Goal: Task Accomplishment & Management: Use online tool/utility

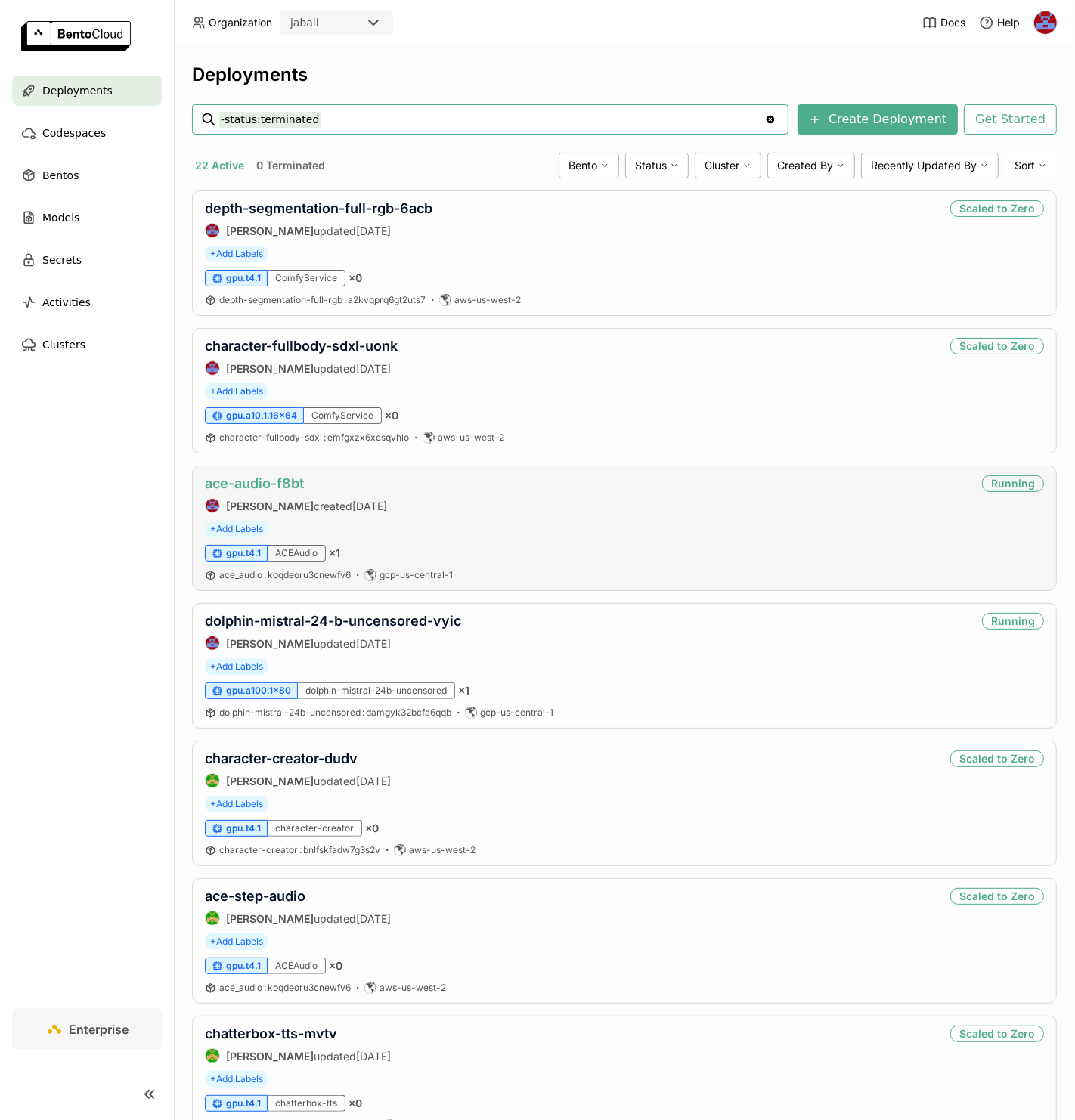
click at [255, 488] on link "ace-audio-f8bt" at bounding box center [254, 483] width 99 height 16
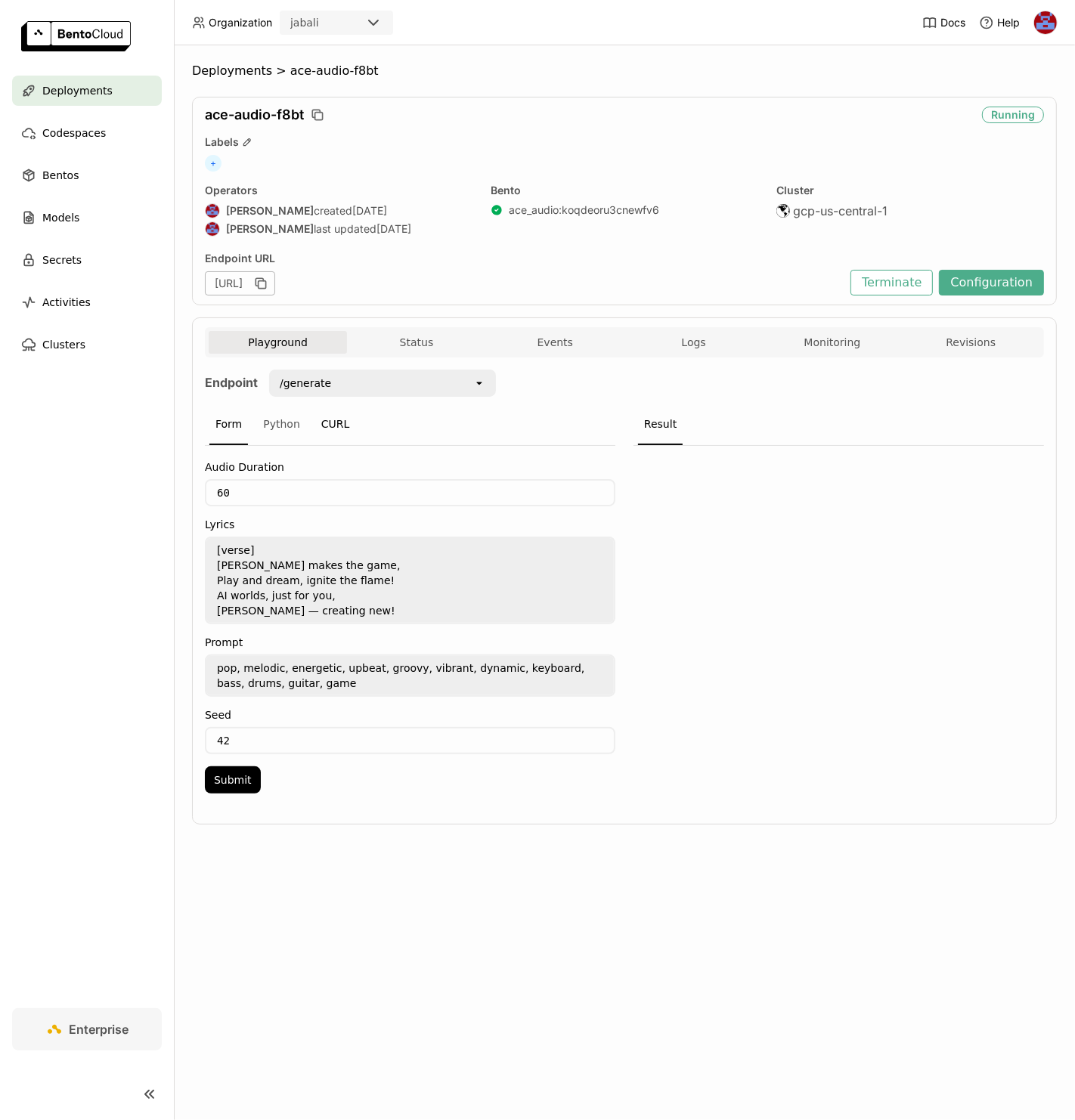
click at [329, 424] on div "CURL" at bounding box center [336, 424] width 41 height 41
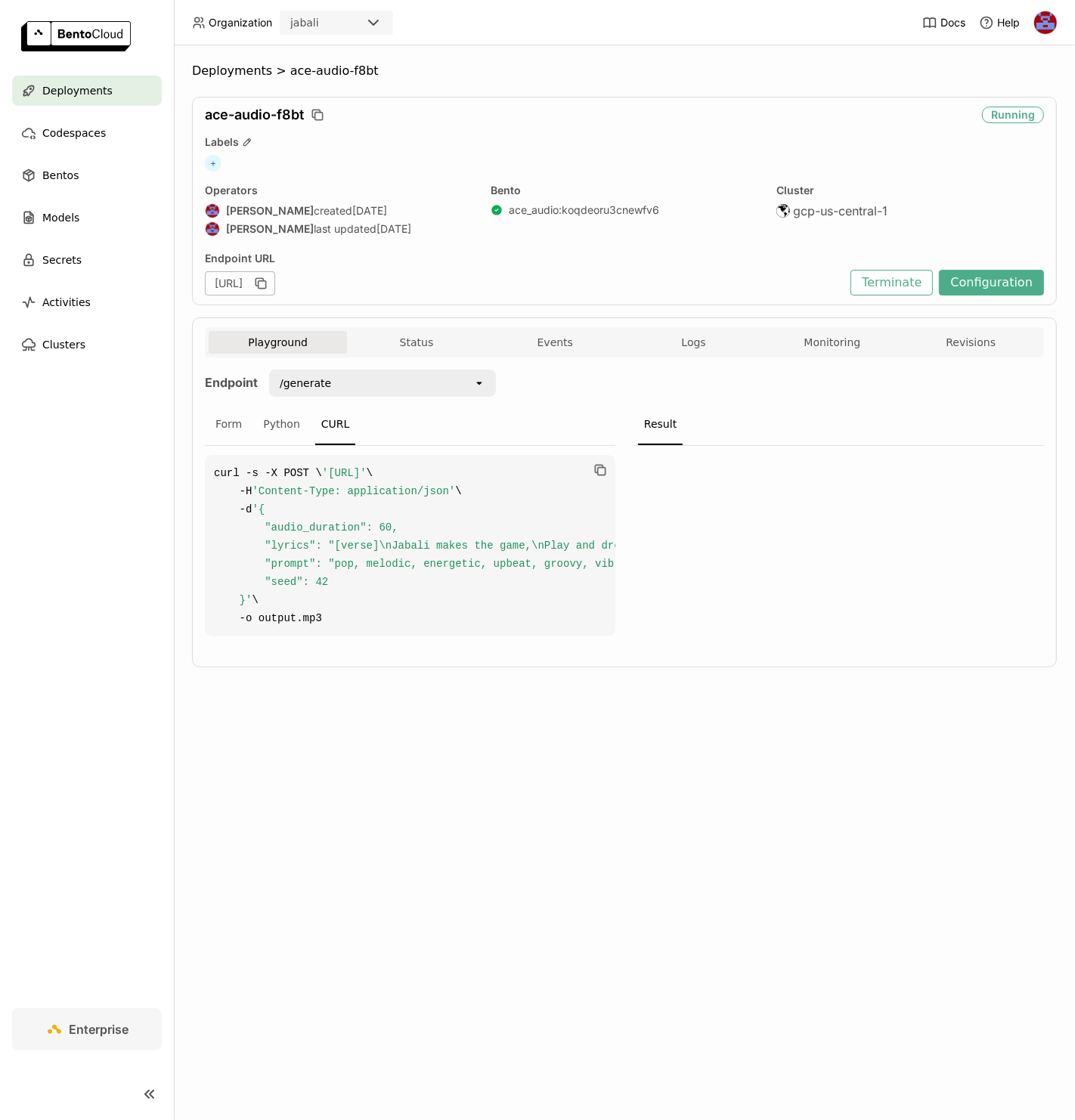
click at [629, 43] on header "Organization jabali Docs Help" at bounding box center [537, 22] width 1075 height 45
click at [269, 280] on icon "button" at bounding box center [261, 284] width 15 height 15
click at [1004, 281] on button "Configuration" at bounding box center [991, 283] width 105 height 26
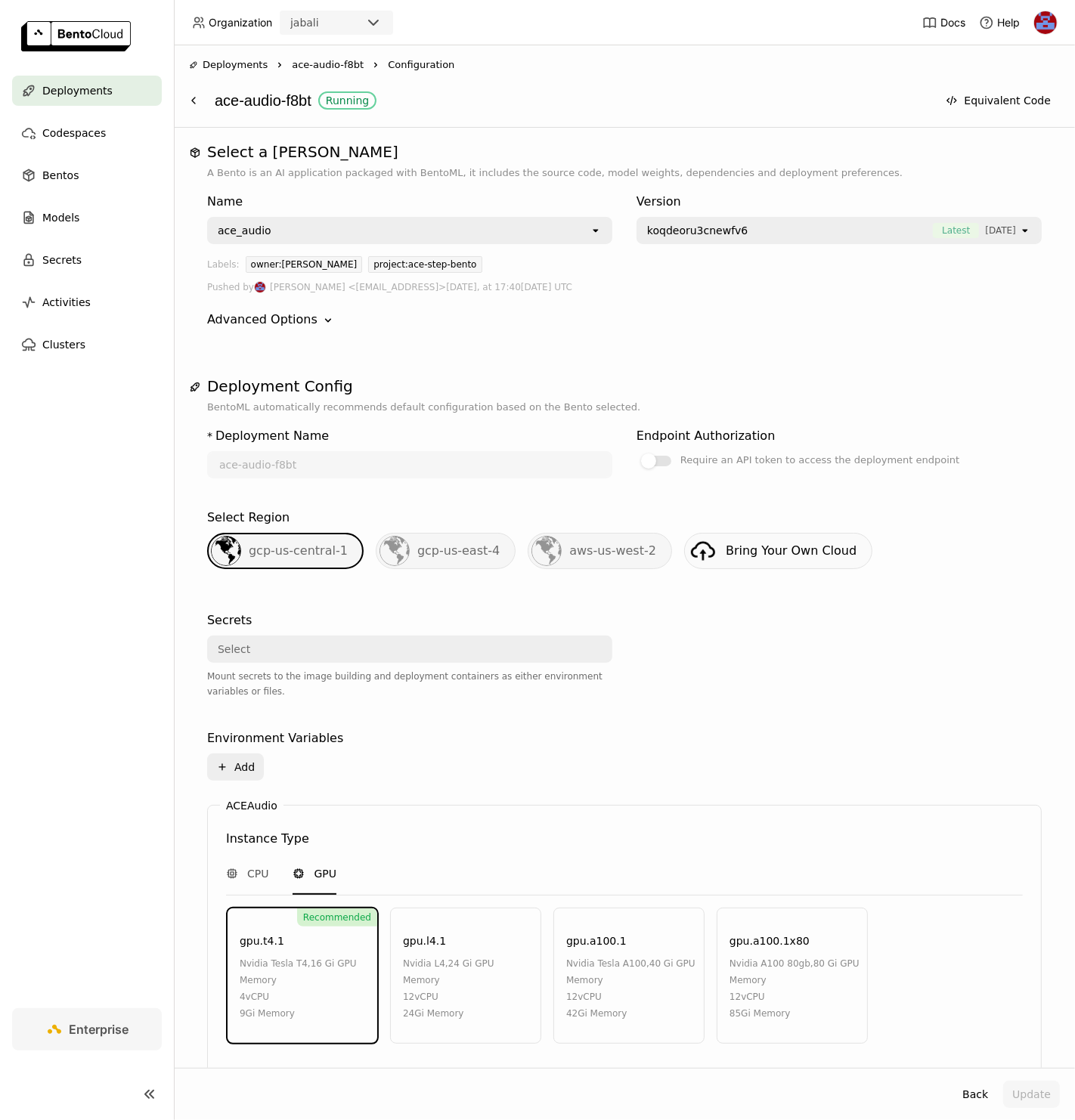
click at [471, 125] on div "Deployments Right ace-audio-f8bt Right Configuration ace-audio-f8bt Running Equ…" at bounding box center [624, 86] width 901 height 83
click at [190, 103] on icon at bounding box center [194, 101] width 12 height 12
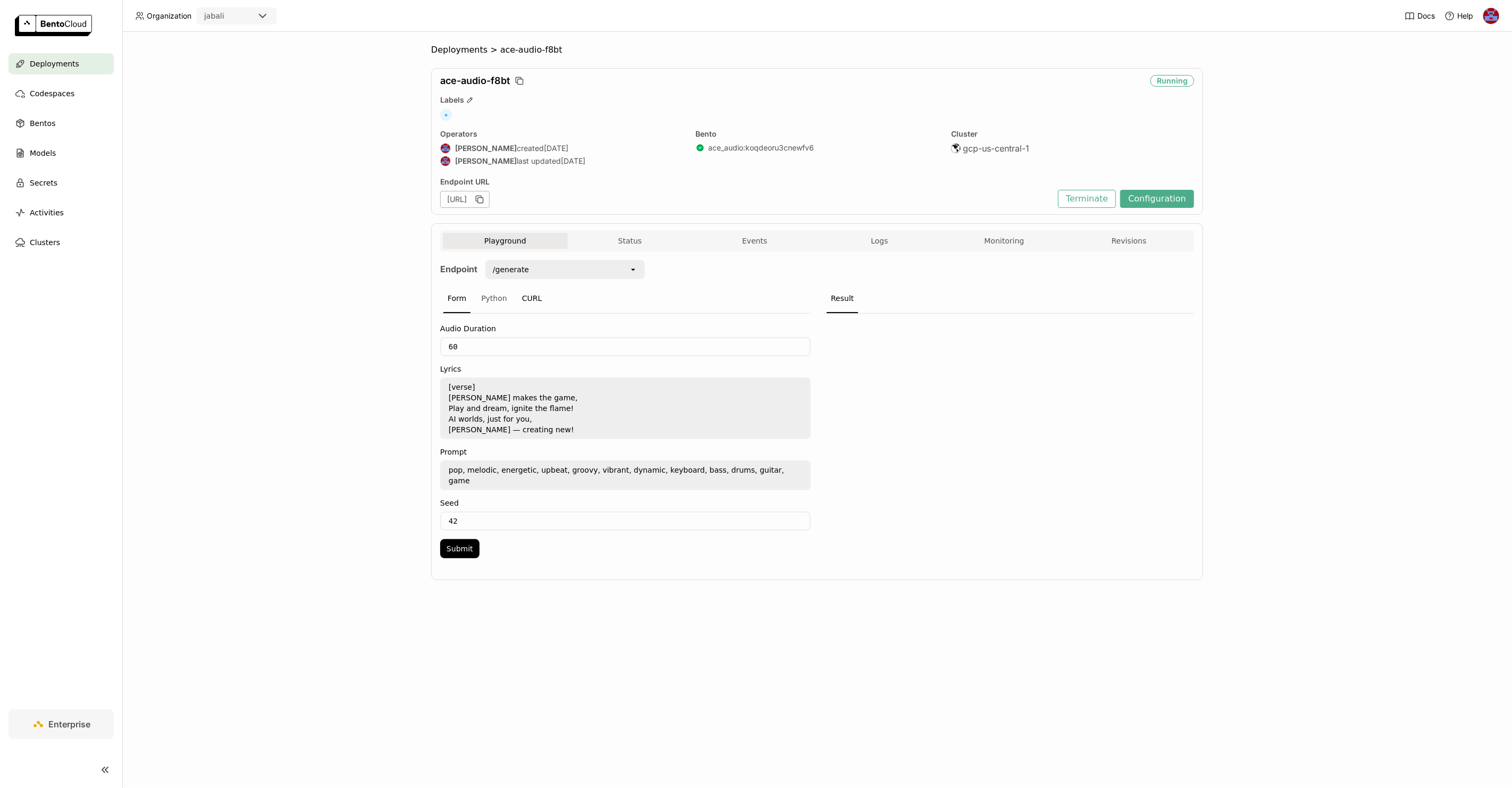
click at [530, 291] on div "CURL" at bounding box center [532, 299] width 29 height 29
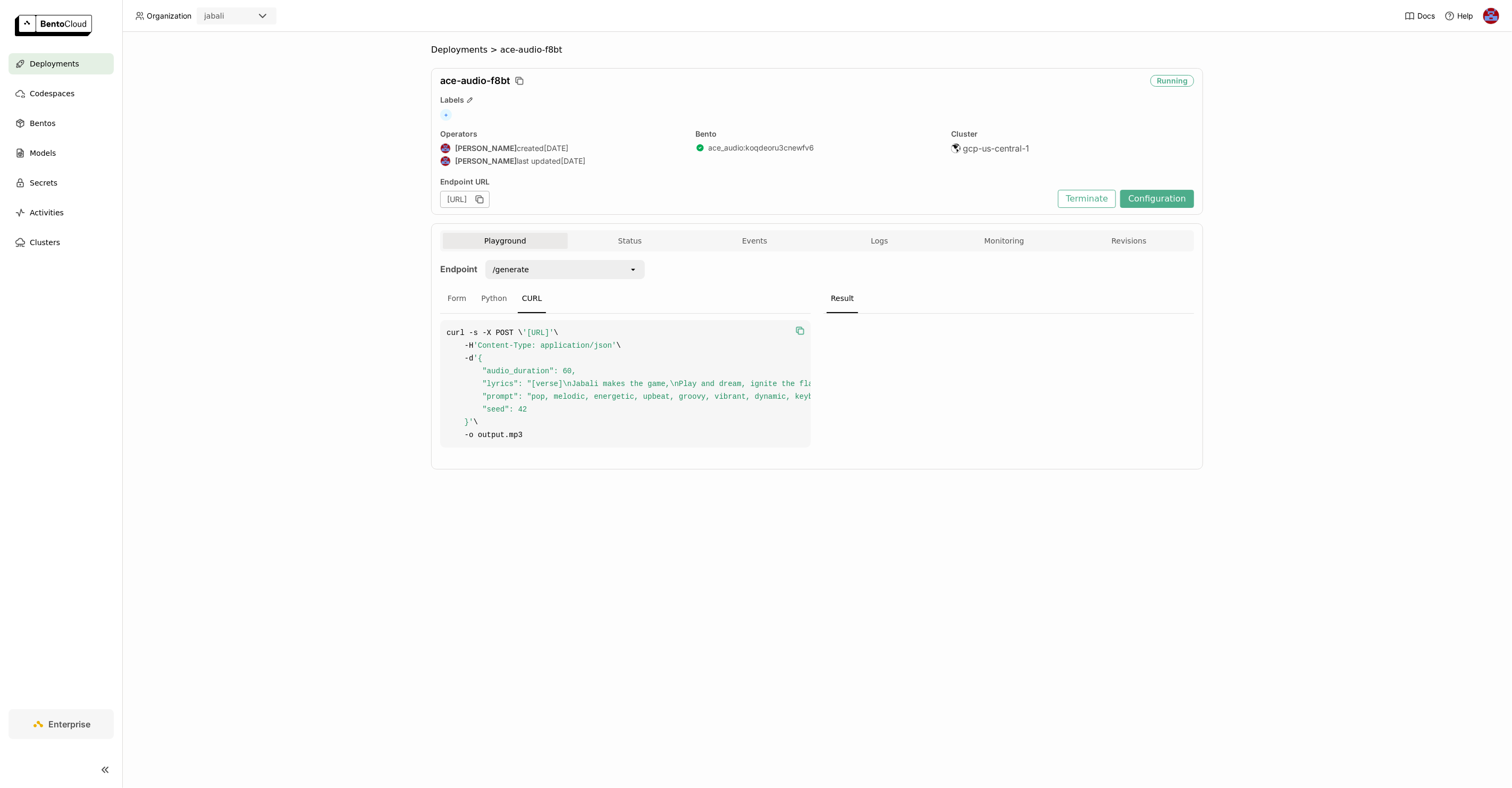
click at [755, 329] on icon "button" at bounding box center [801, 332] width 5 height 5
click at [591, 598] on div "Deployments > ace-audio-f8bt ace-audio-f8bt Running Labels + Operators [PERSON_…" at bounding box center [817, 410] width 1390 height 756
click at [348, 194] on div "Deployments > ace-audio-f8bt ace-audio-f8bt Running Labels + Operators [PERSON_…" at bounding box center [817, 410] width 1390 height 756
